Goal: Information Seeking & Learning: Learn about a topic

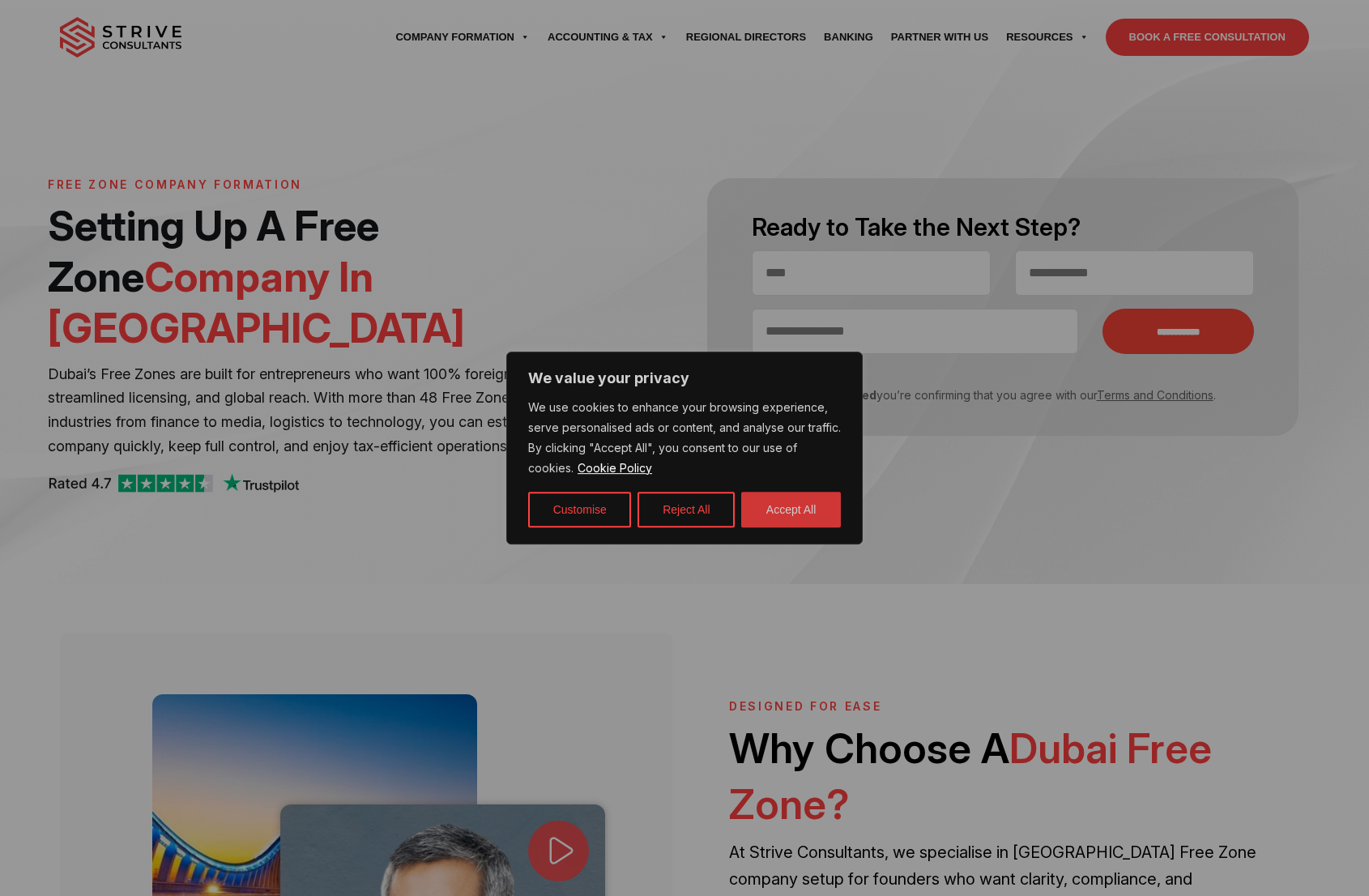
click at [780, 508] on button "Accept All" at bounding box center [791, 509] width 100 height 35
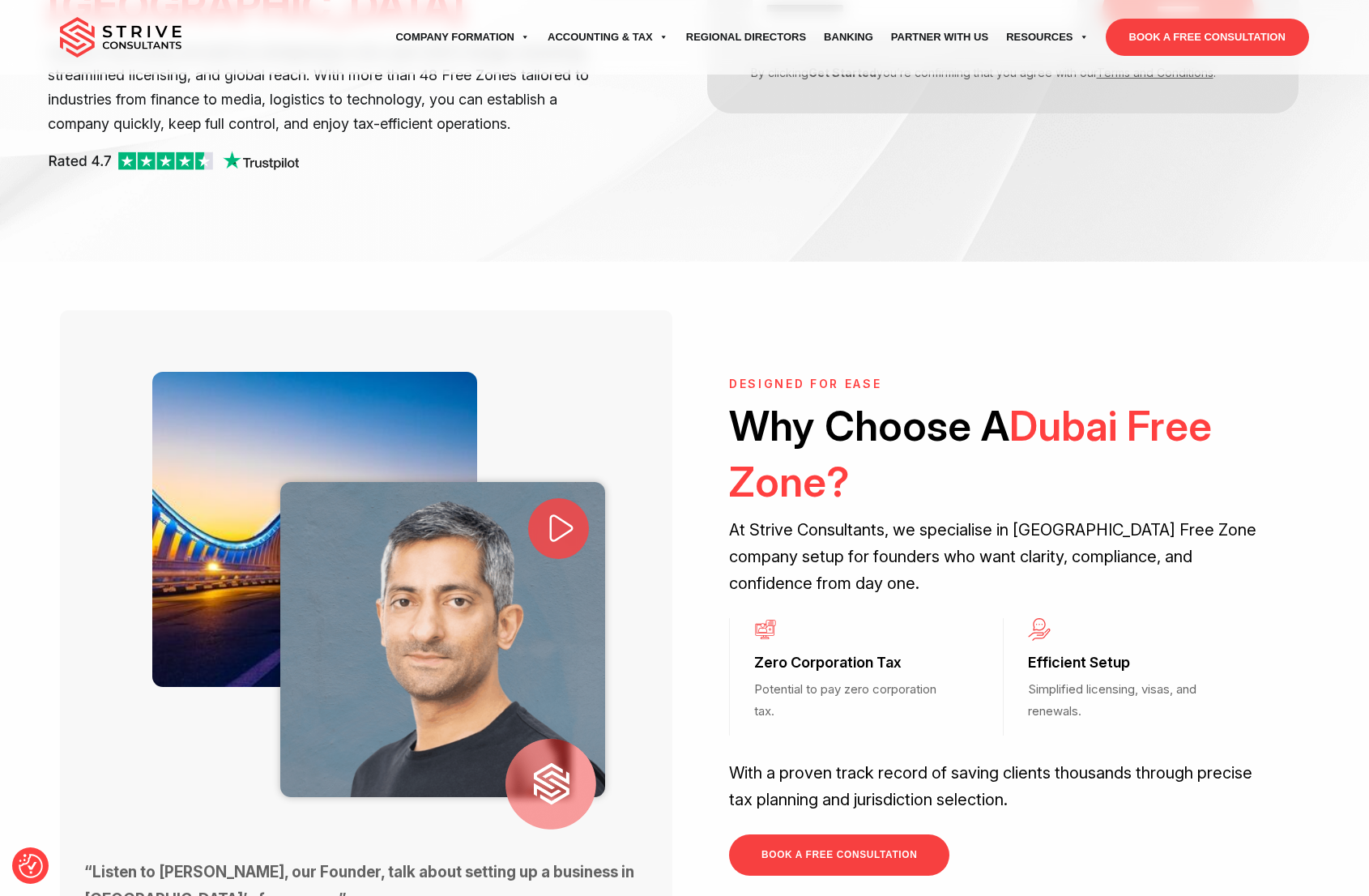
scroll to position [324, 0]
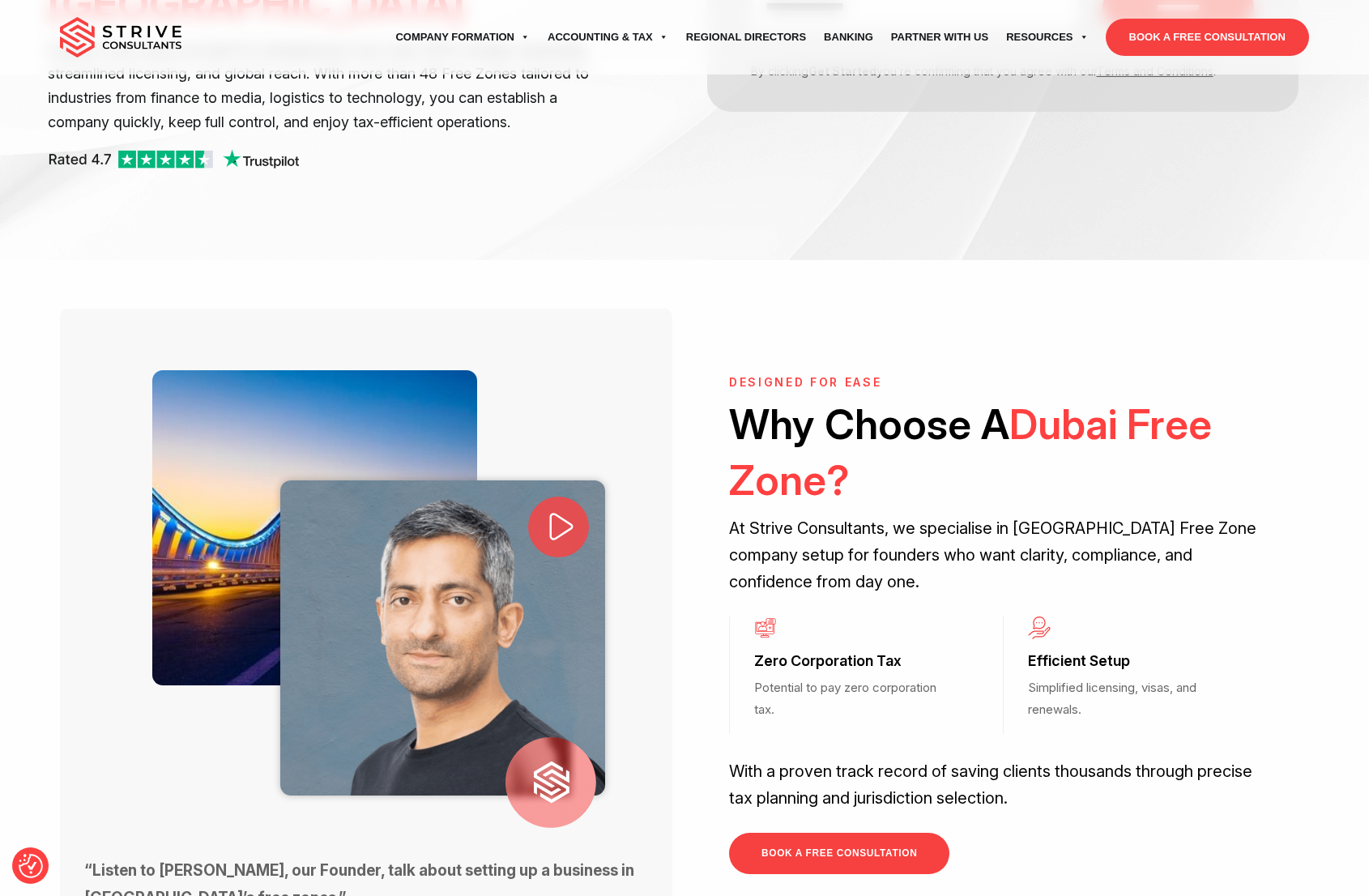
click at [561, 508] on icon at bounding box center [562, 525] width 34 height 34
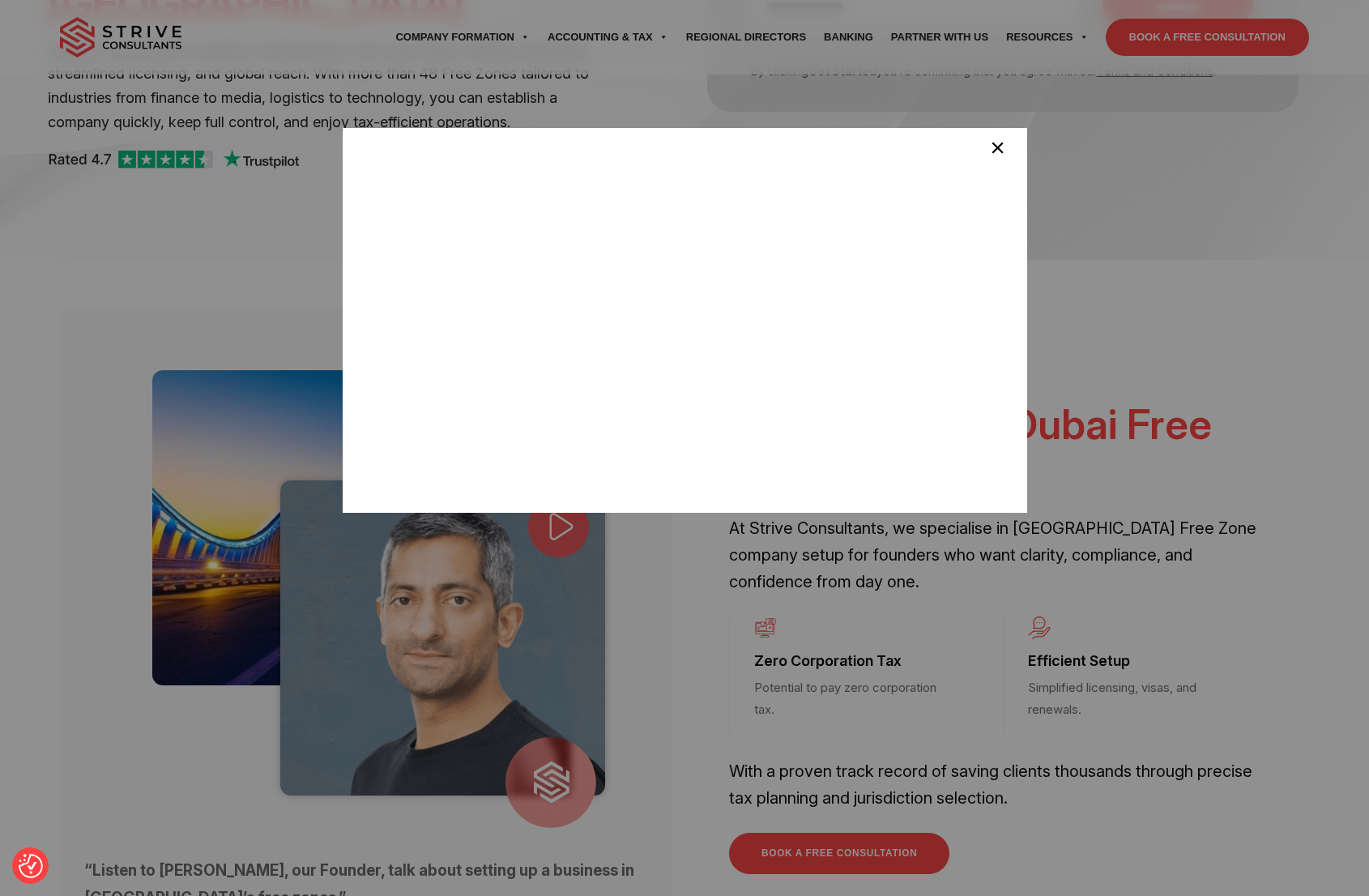
click at [989, 149] on span "×" at bounding box center [997, 150] width 15 height 33
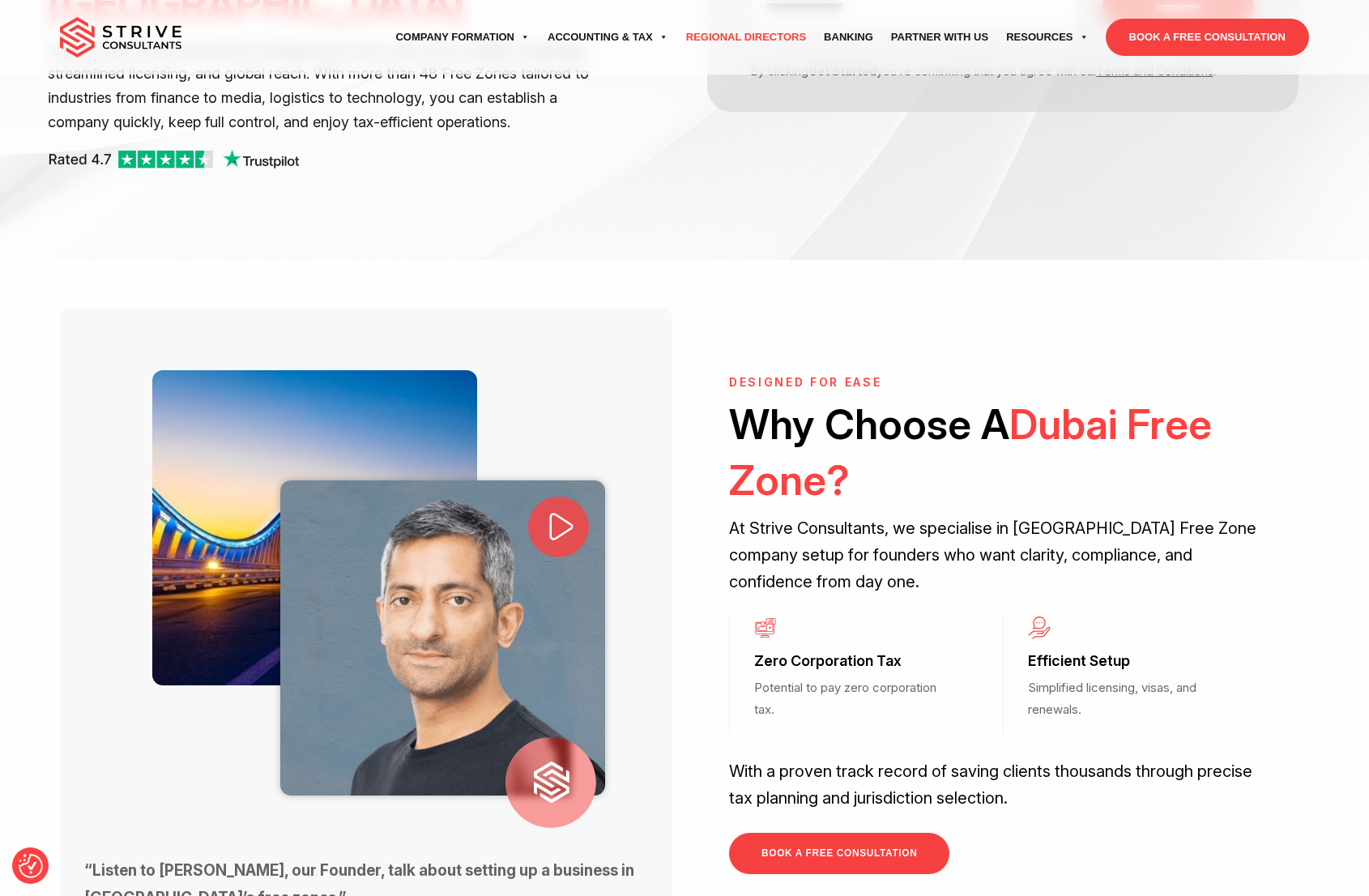
click at [699, 38] on link "Regional Directors" at bounding box center [746, 37] width 138 height 45
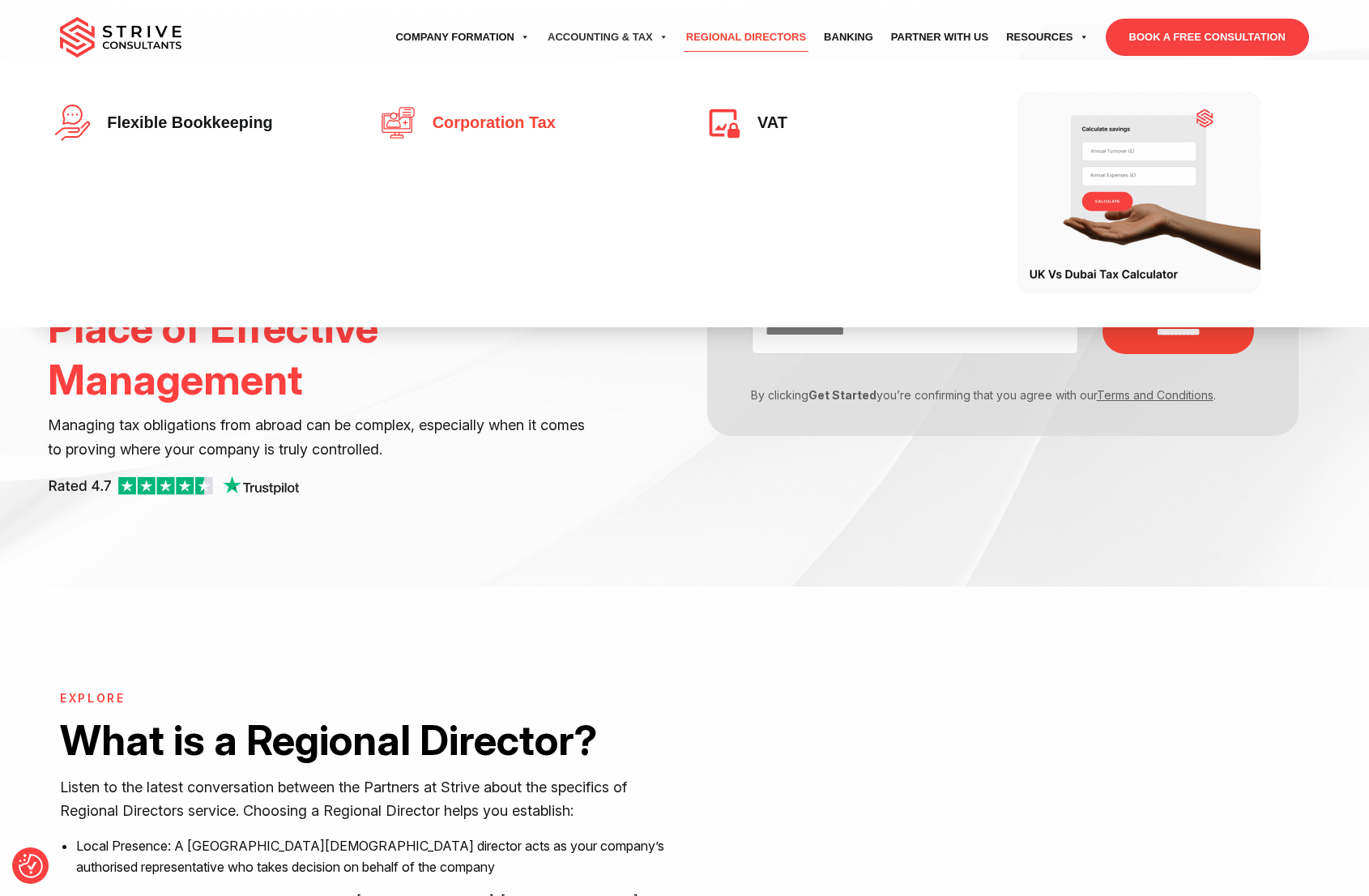
click at [504, 115] on span "Corporation Tax" at bounding box center [489, 123] width 131 height 18
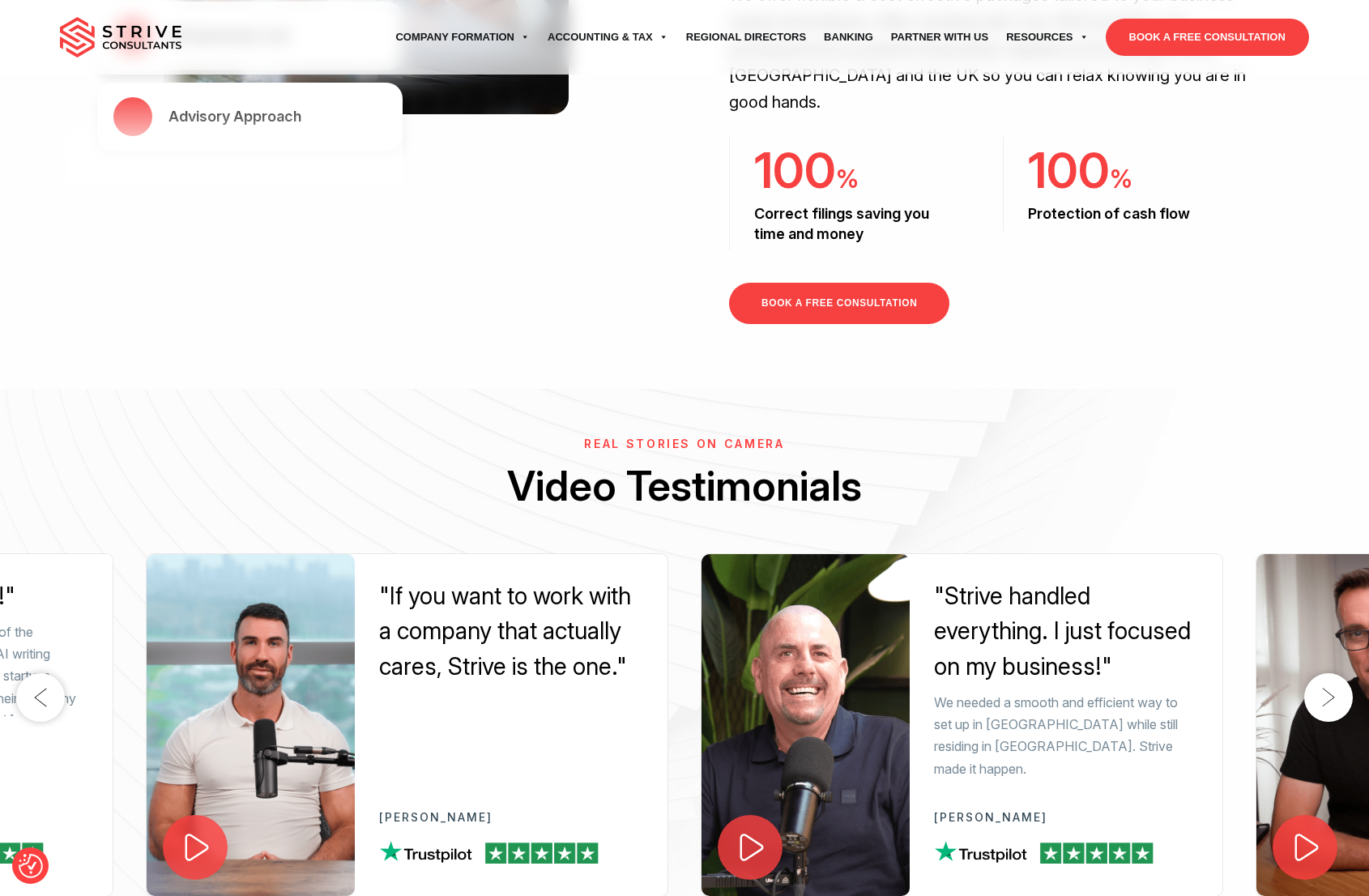
scroll to position [2067, 0]
